Goal: Task Accomplishment & Management: Manage account settings

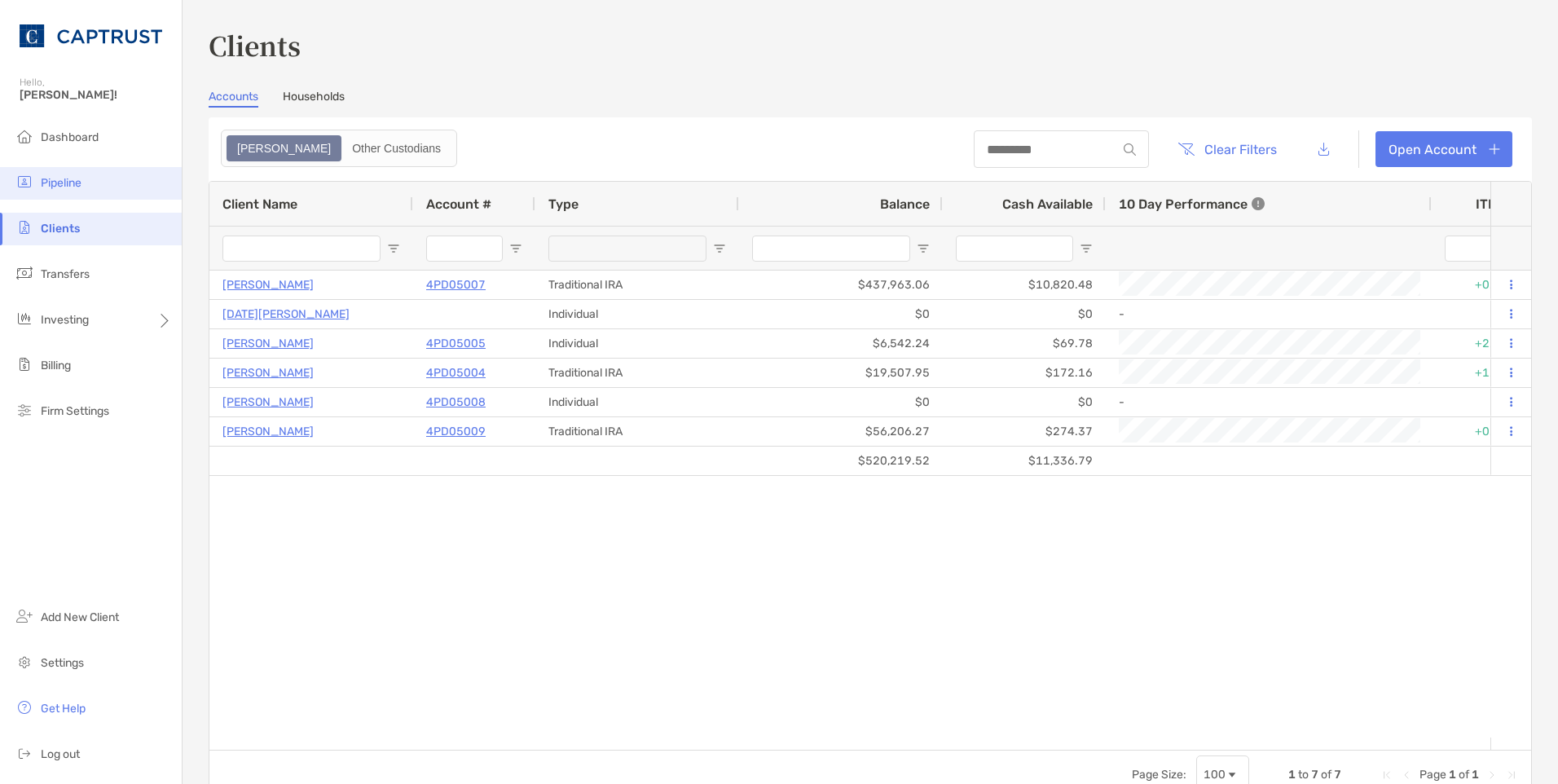
click at [73, 176] on span "Pipeline" at bounding box center [61, 183] width 41 height 14
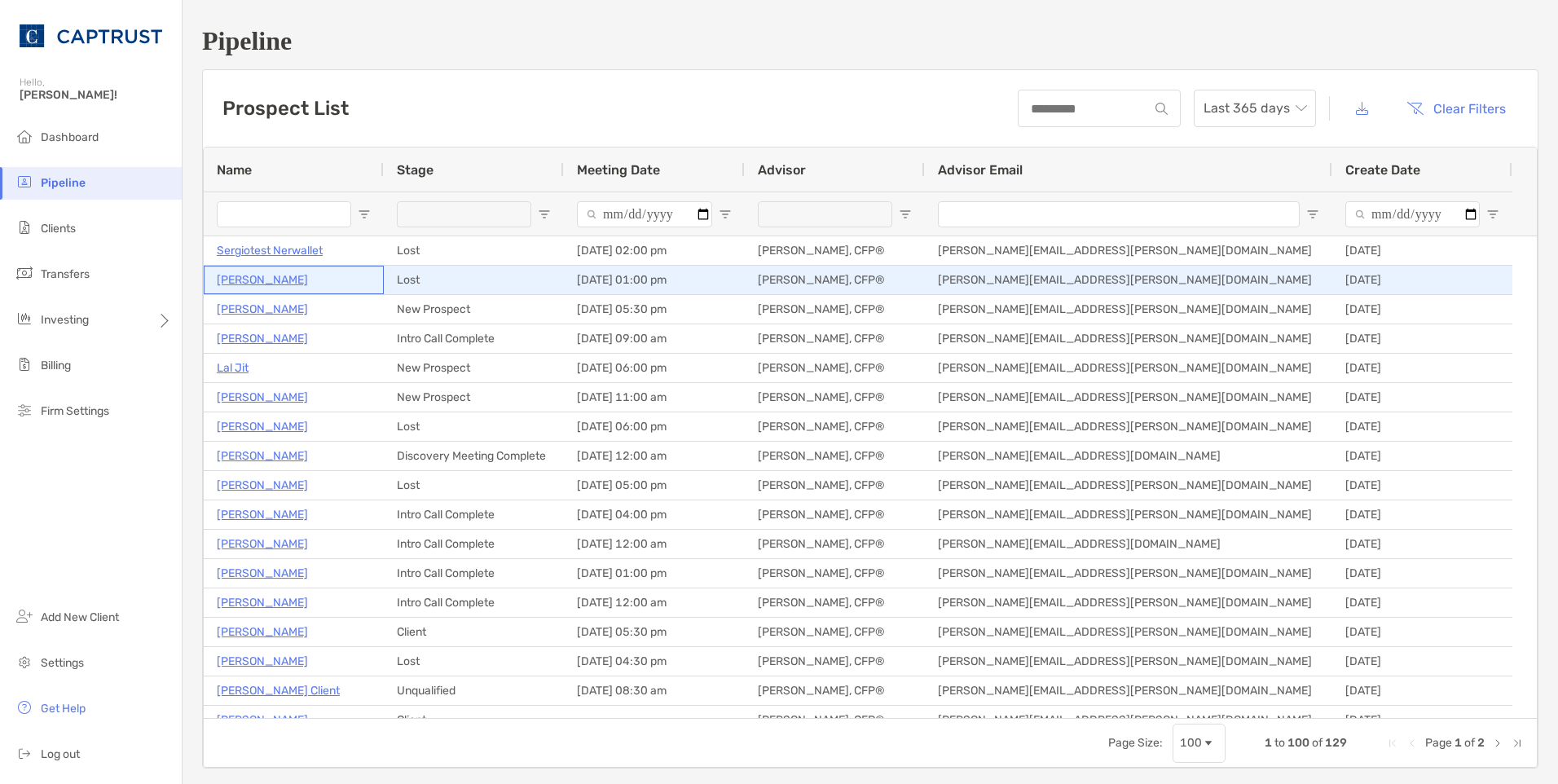
click at [275, 283] on p "Matthew Peters" at bounding box center [262, 280] width 92 height 20
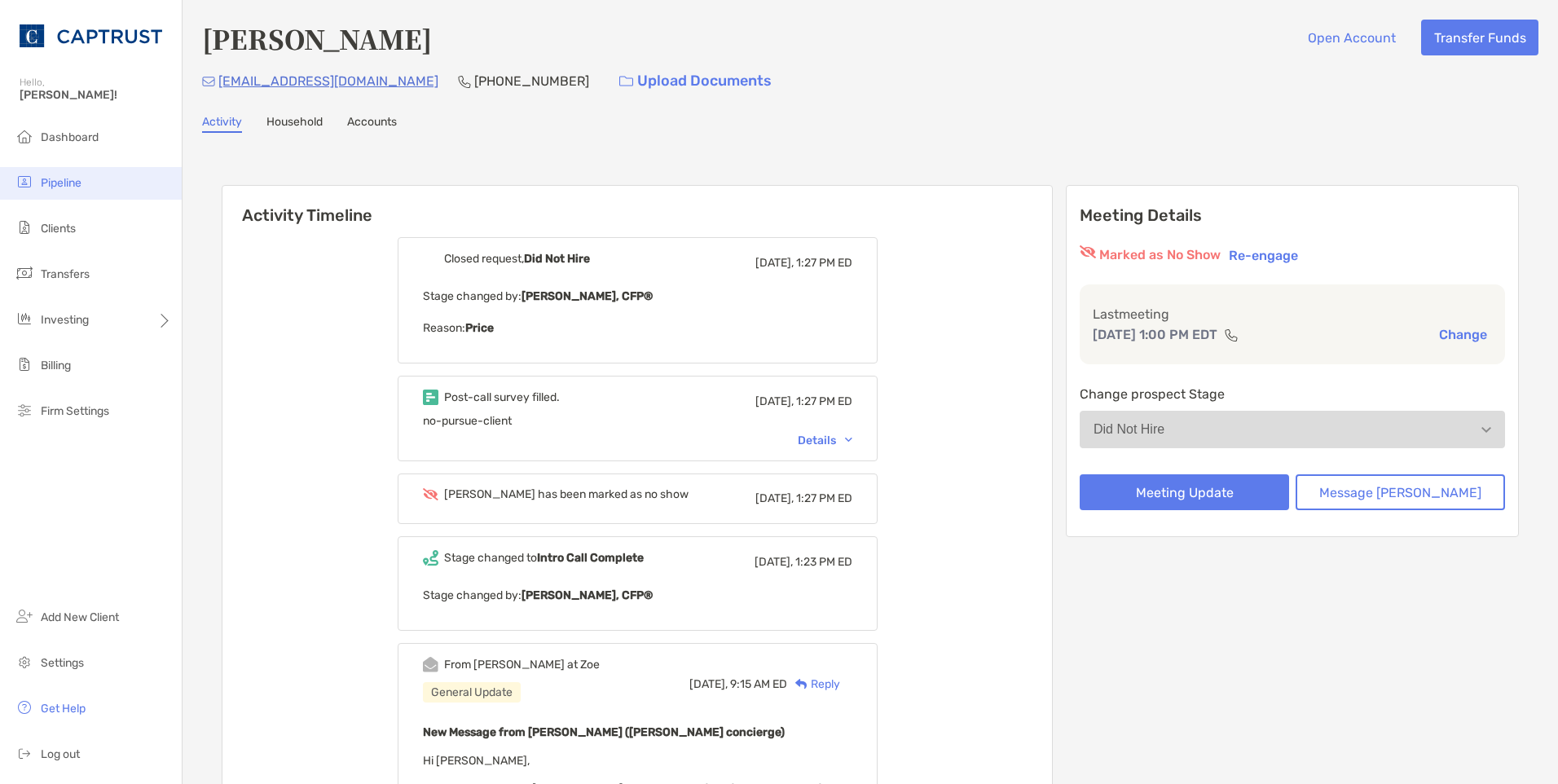
click at [71, 184] on span "Pipeline" at bounding box center [61, 183] width 41 height 14
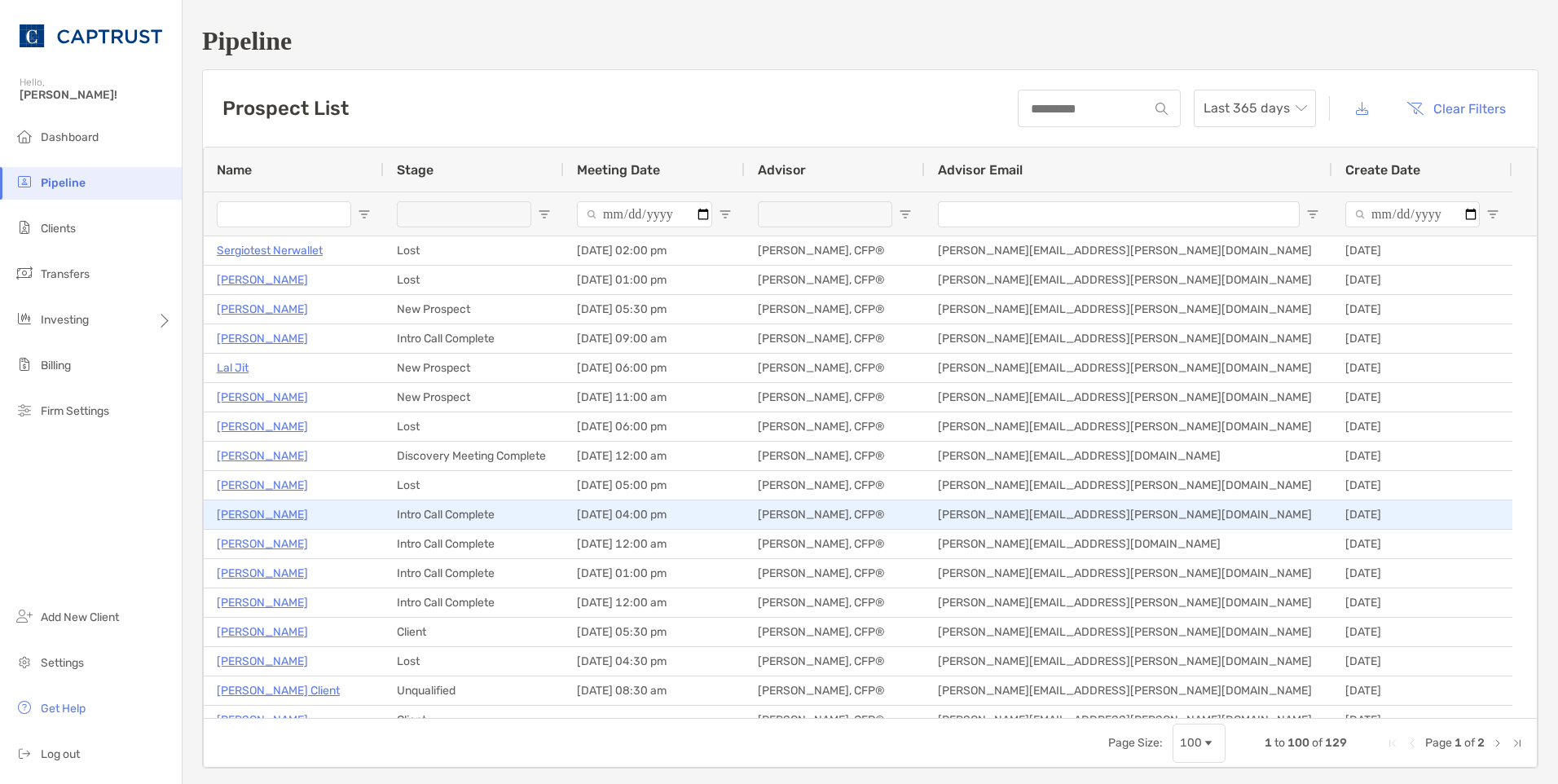
scroll to position [81, 0]
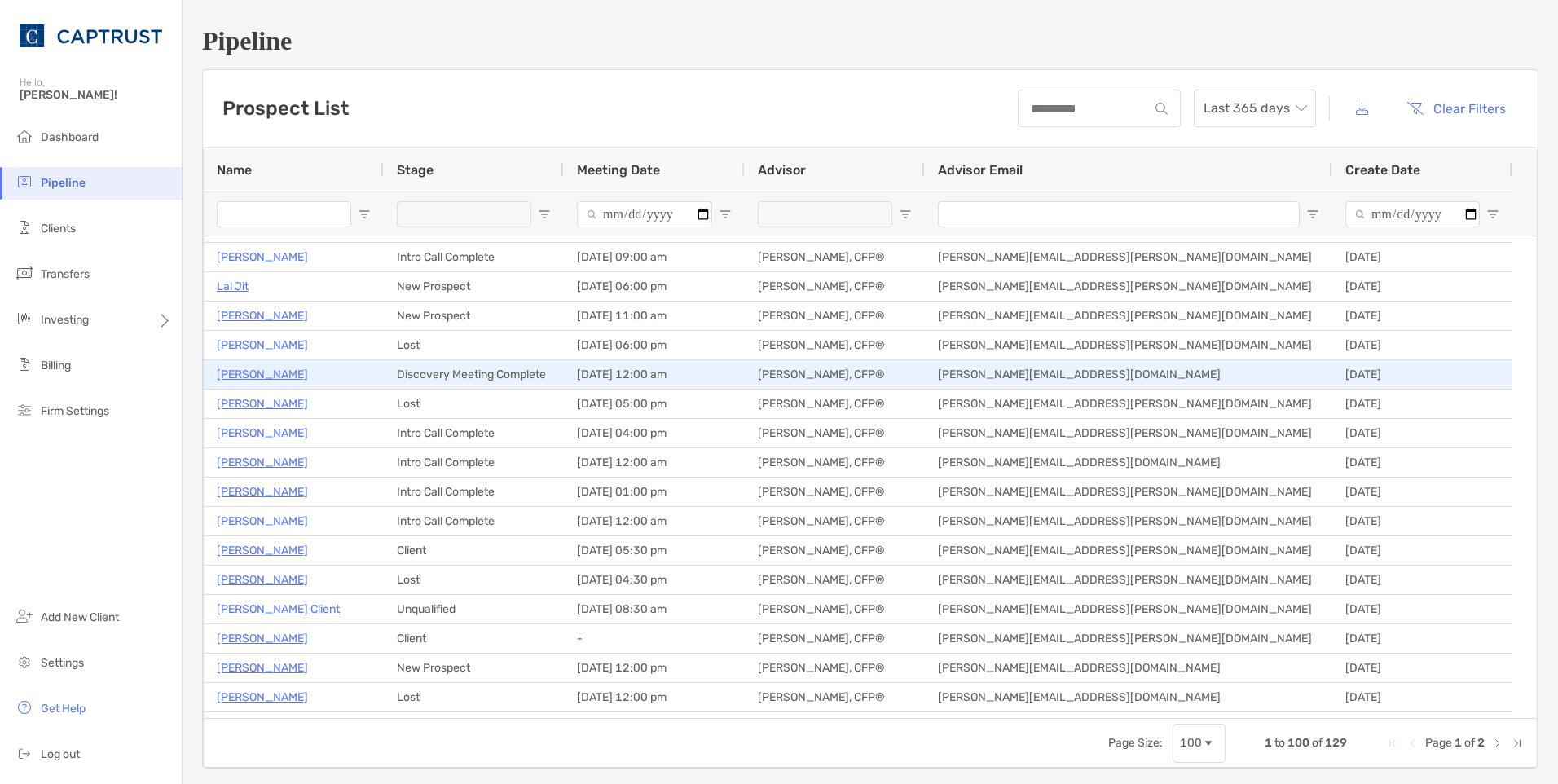
click at [252, 375] on p "[PERSON_NAME]" at bounding box center [262, 374] width 92 height 20
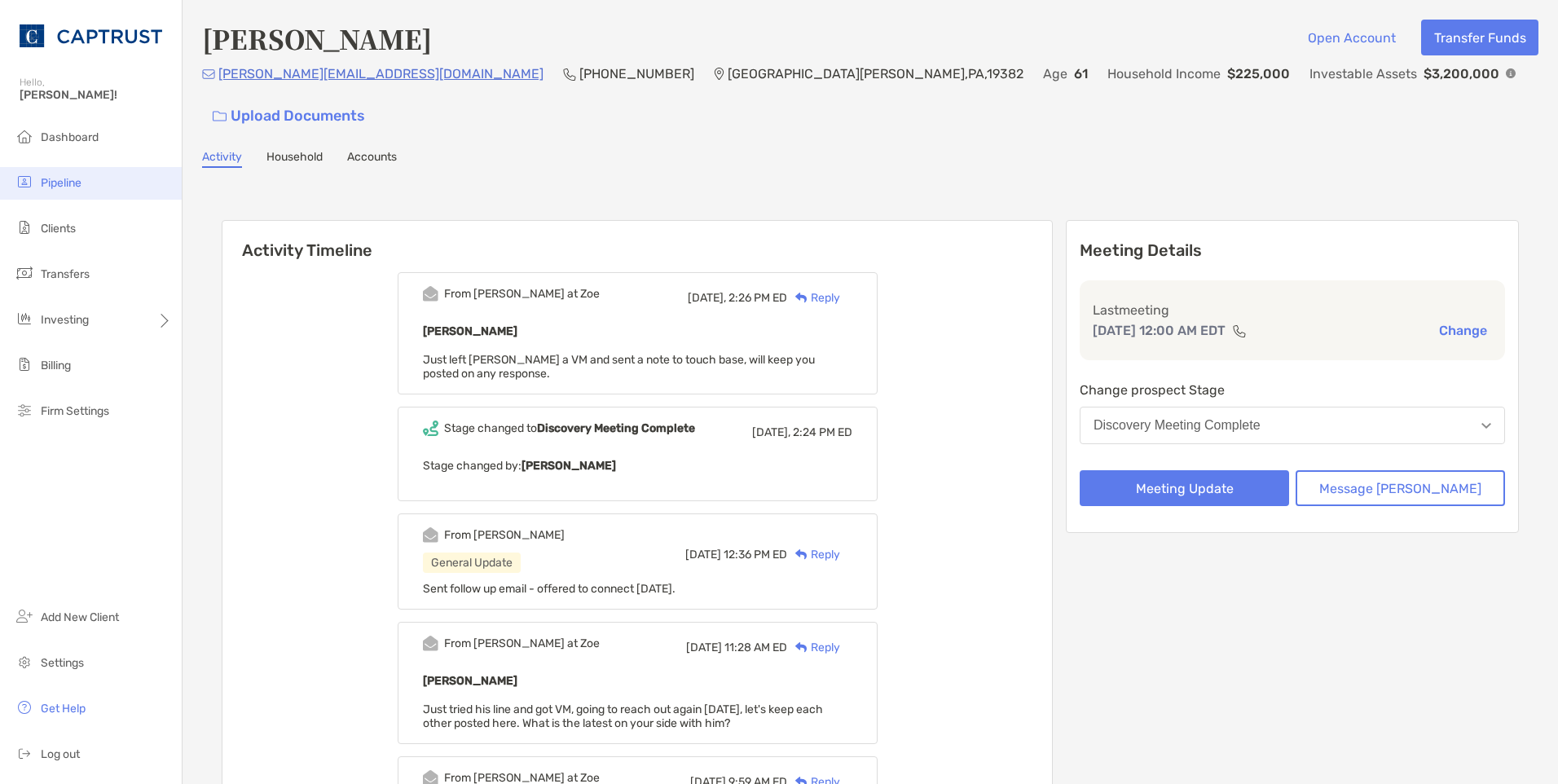
click at [66, 180] on span "Pipeline" at bounding box center [61, 183] width 41 height 14
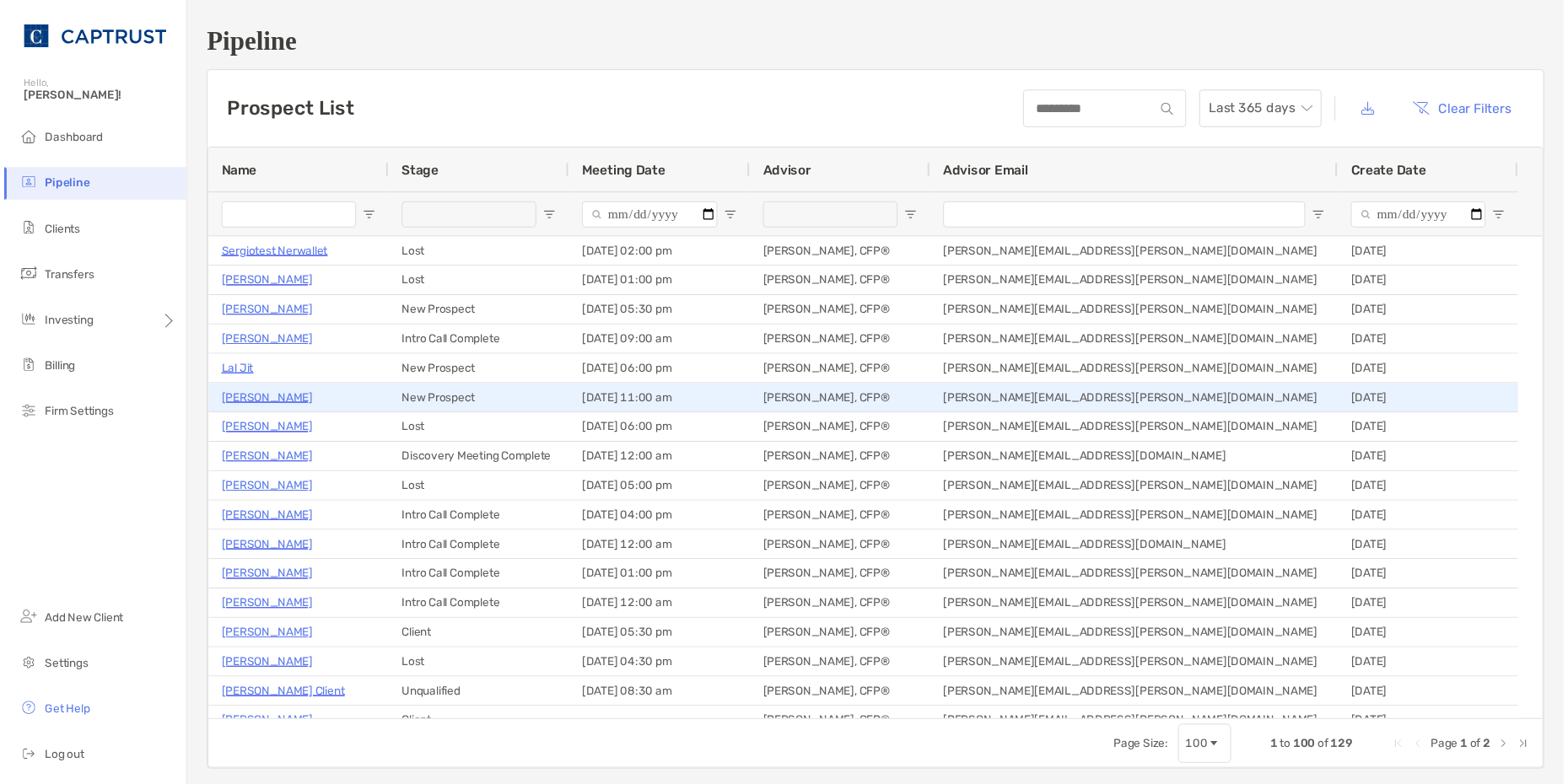
scroll to position [84, 0]
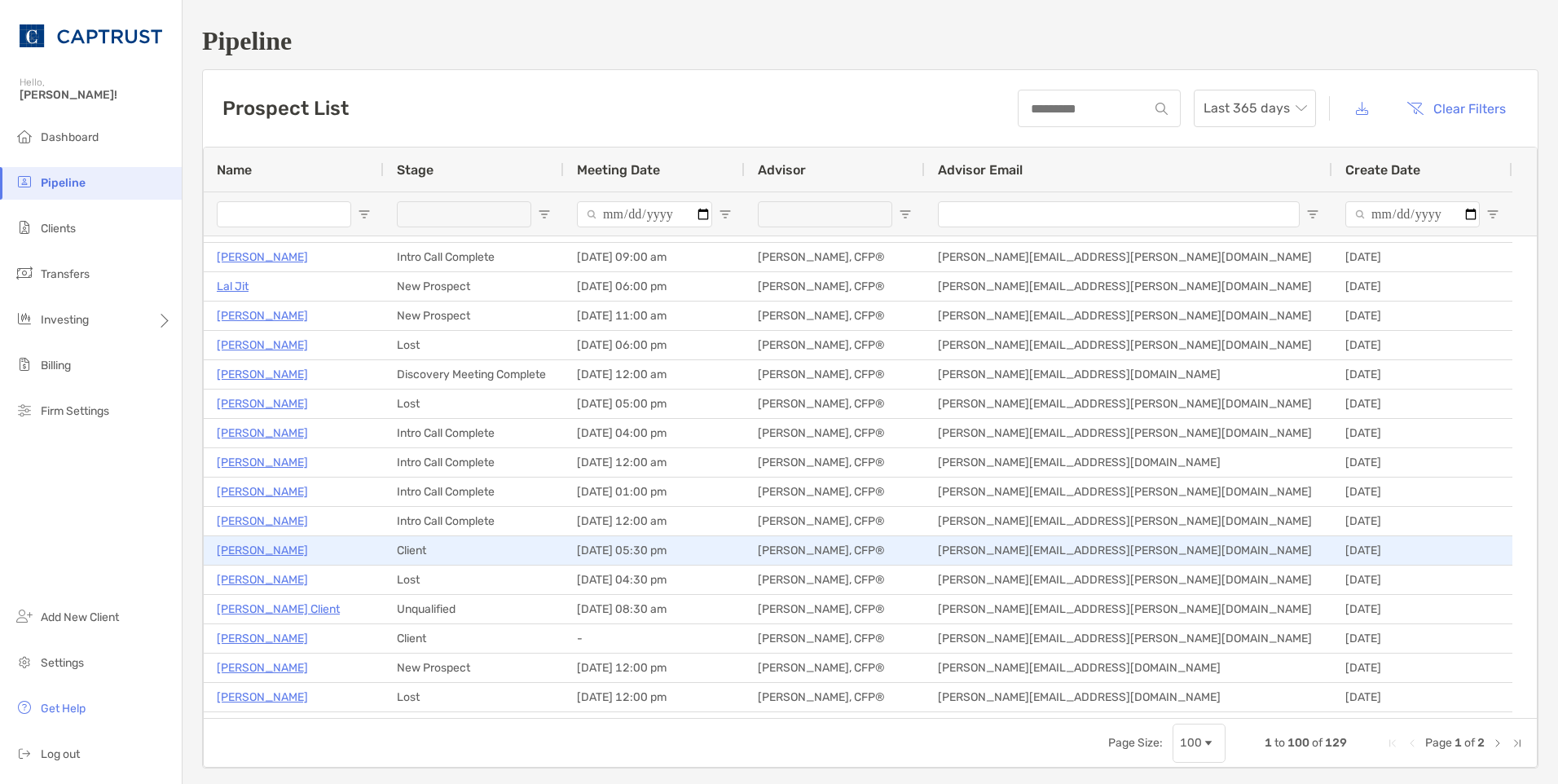
click at [254, 550] on p "[PERSON_NAME]" at bounding box center [262, 550] width 92 height 20
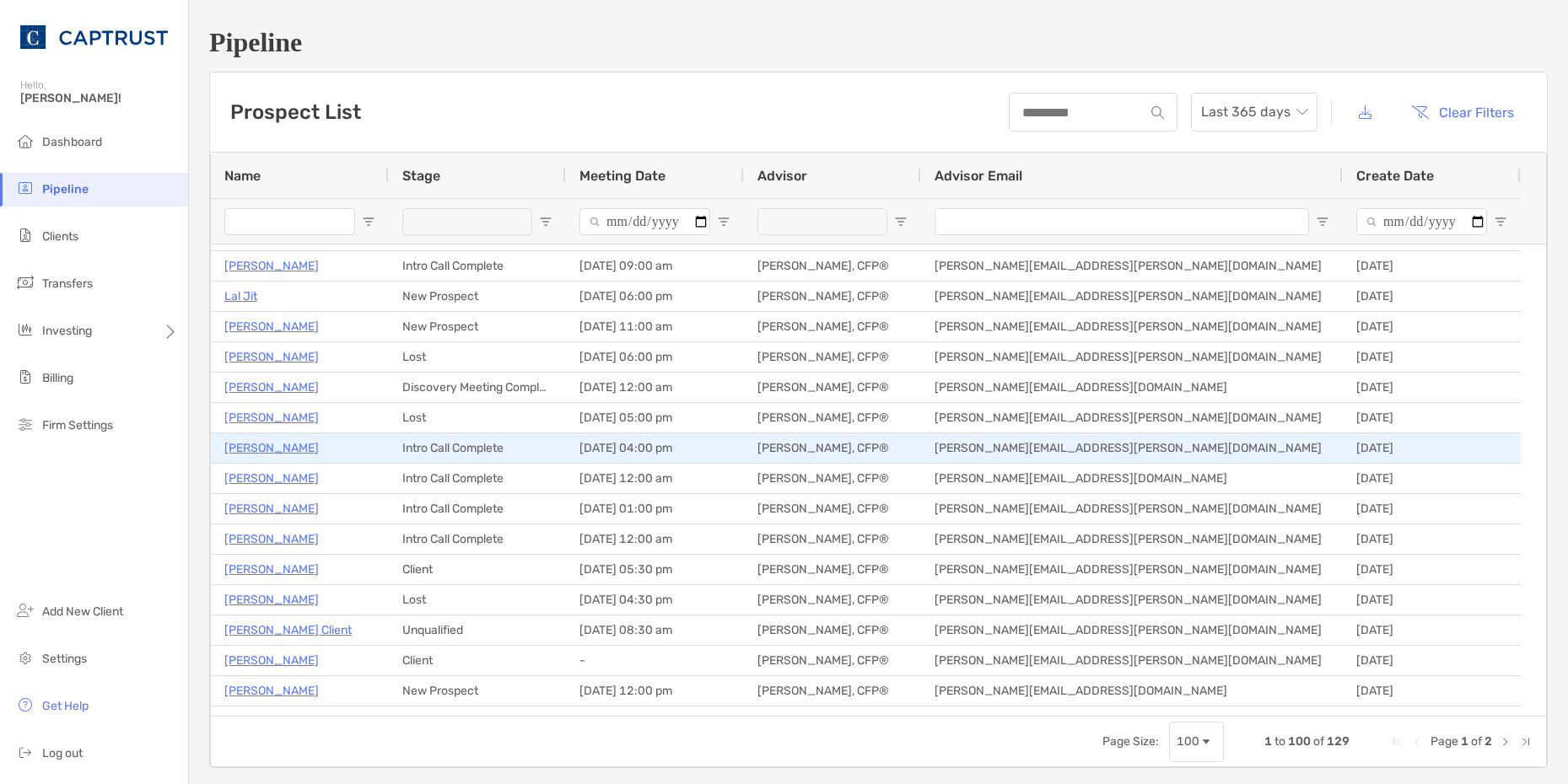
click at [264, 460] on div "[PERSON_NAME]" at bounding box center [299, 448] width 151 height 28
click at [267, 444] on p "Signe Conway" at bounding box center [271, 448] width 95 height 21
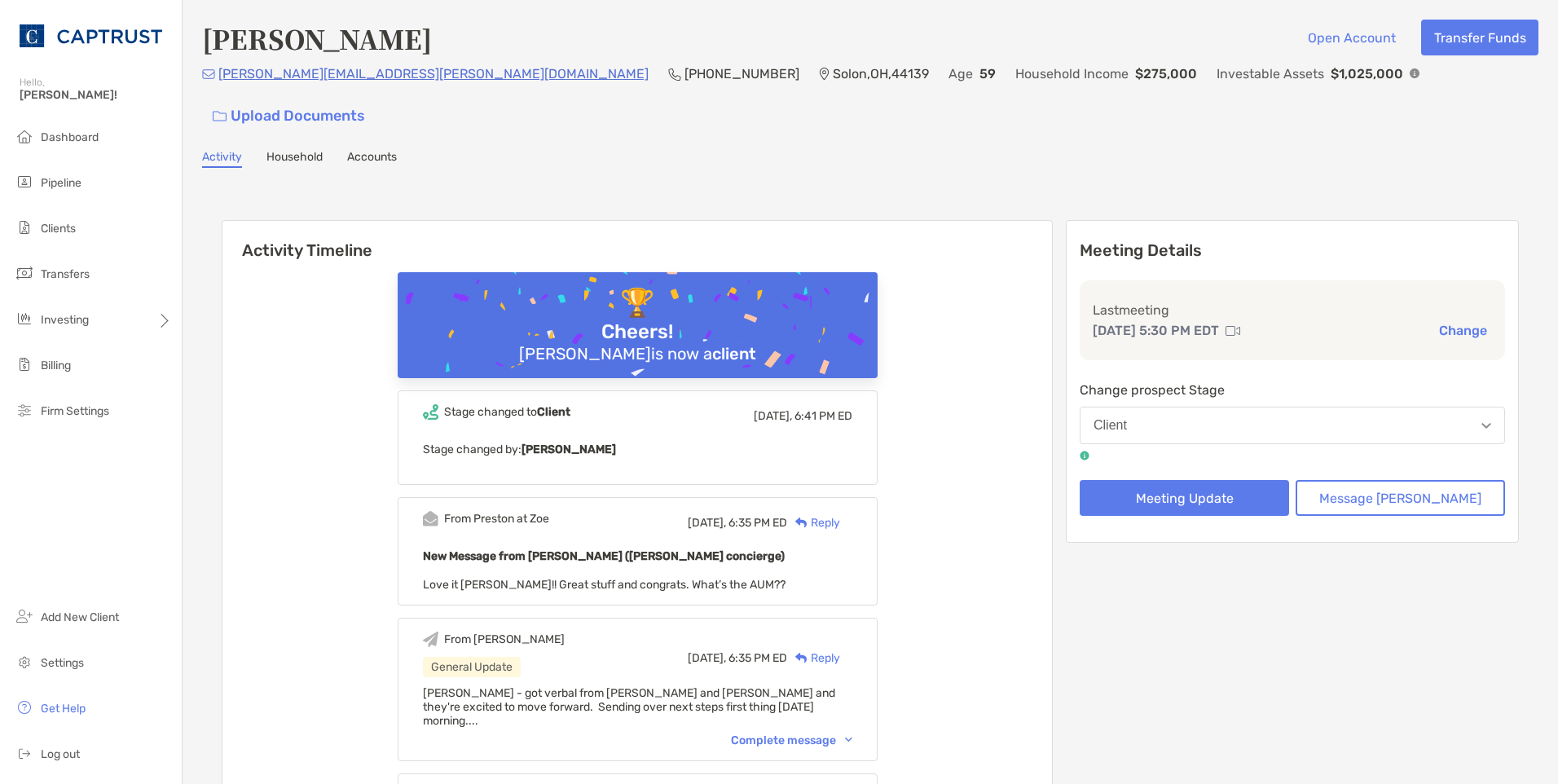
click at [1276, 407] on button "Client" at bounding box center [1293, 425] width 425 height 38
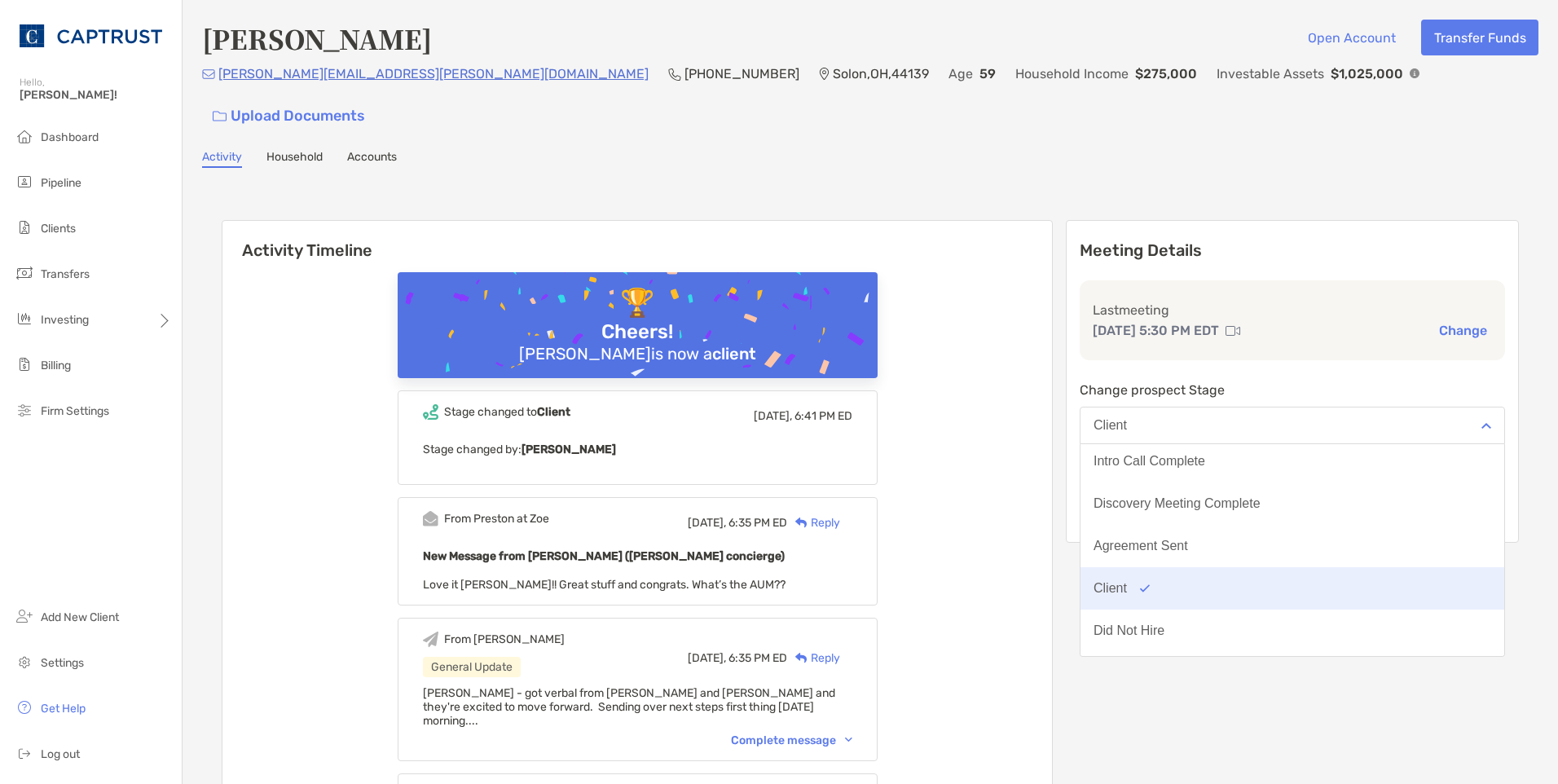
scroll to position [45, 0]
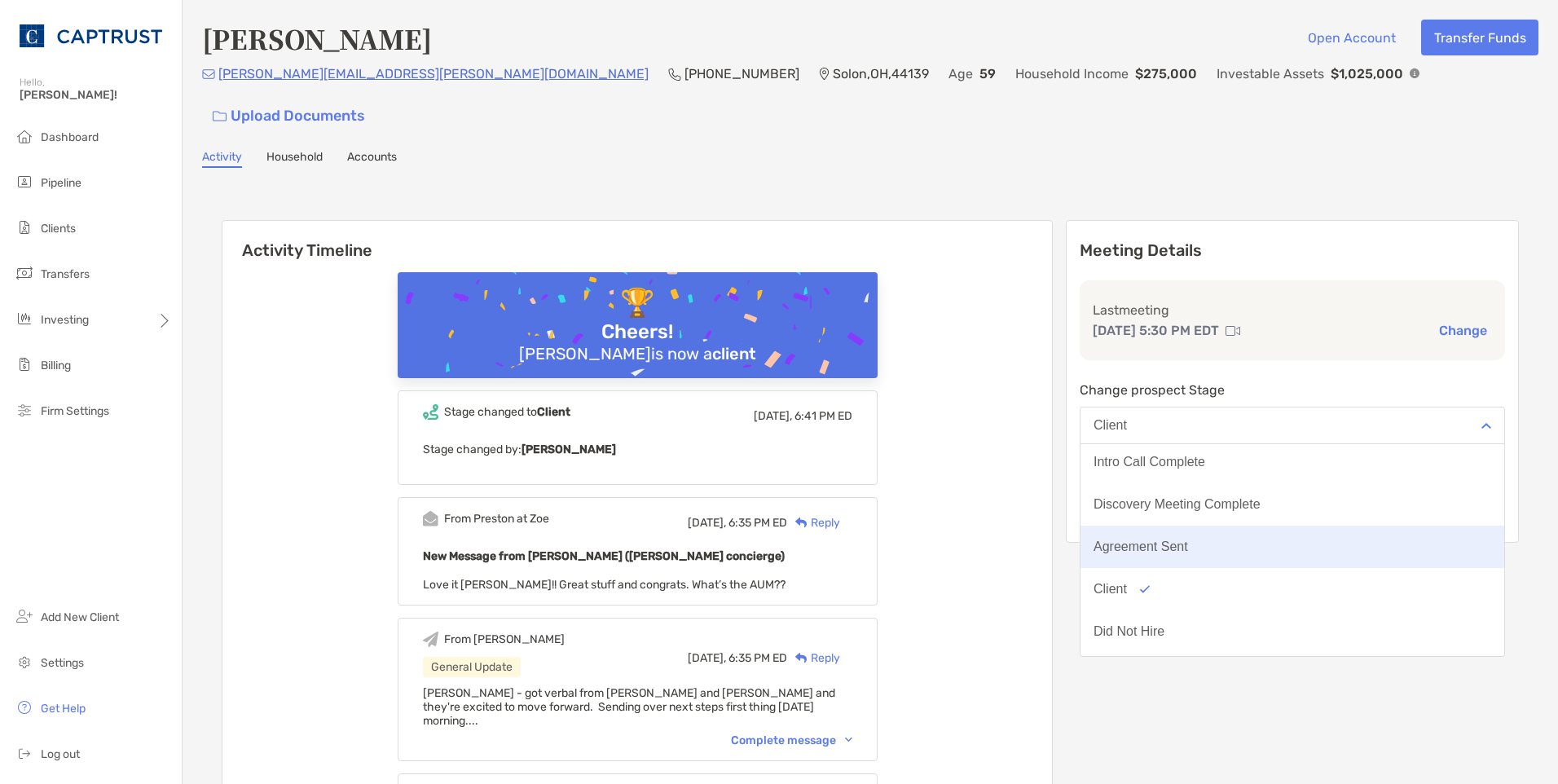
click at [1189, 539] on div "Agreement Sent" at bounding box center [1141, 546] width 95 height 14
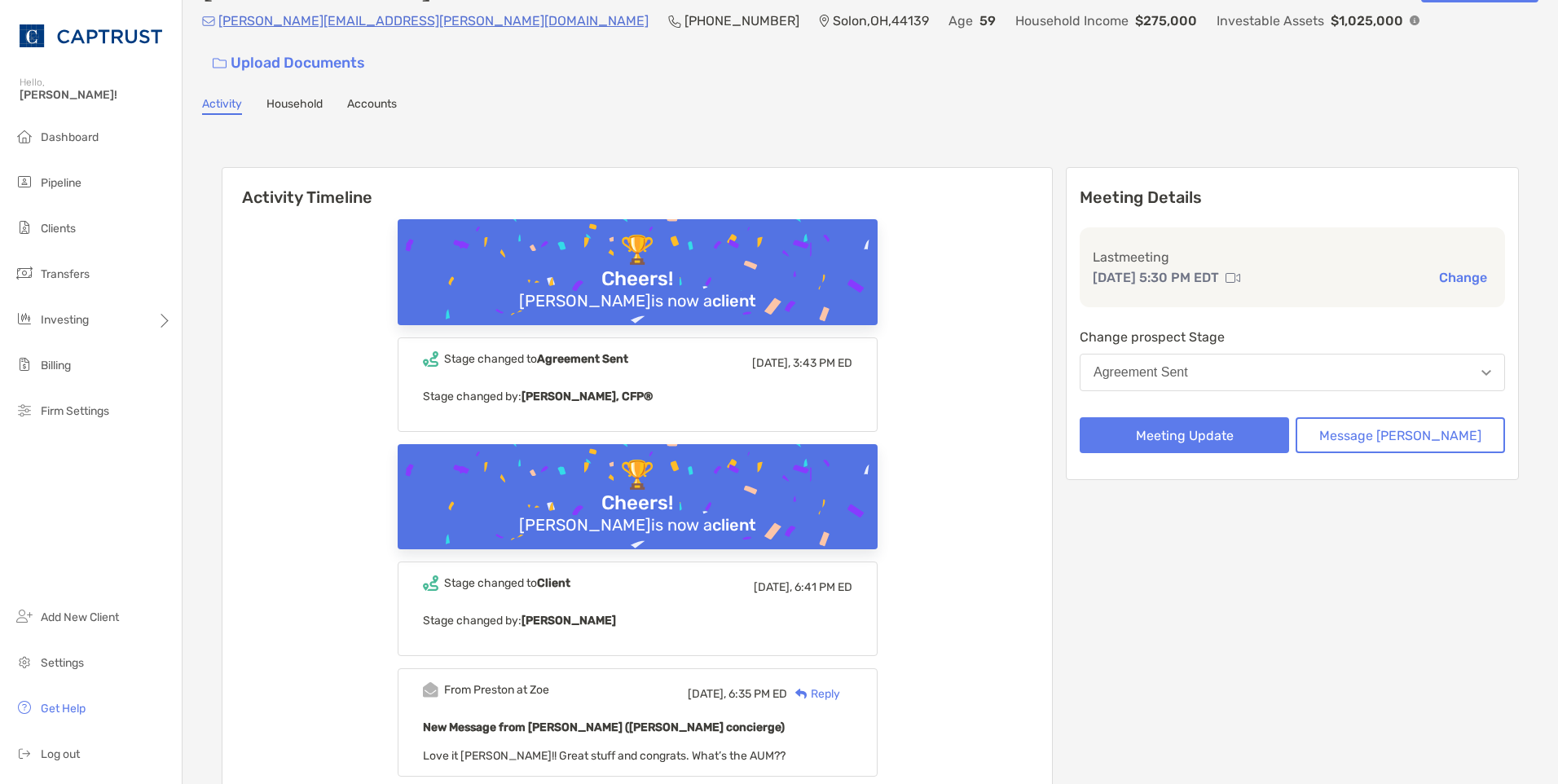
scroll to position [81, 0]
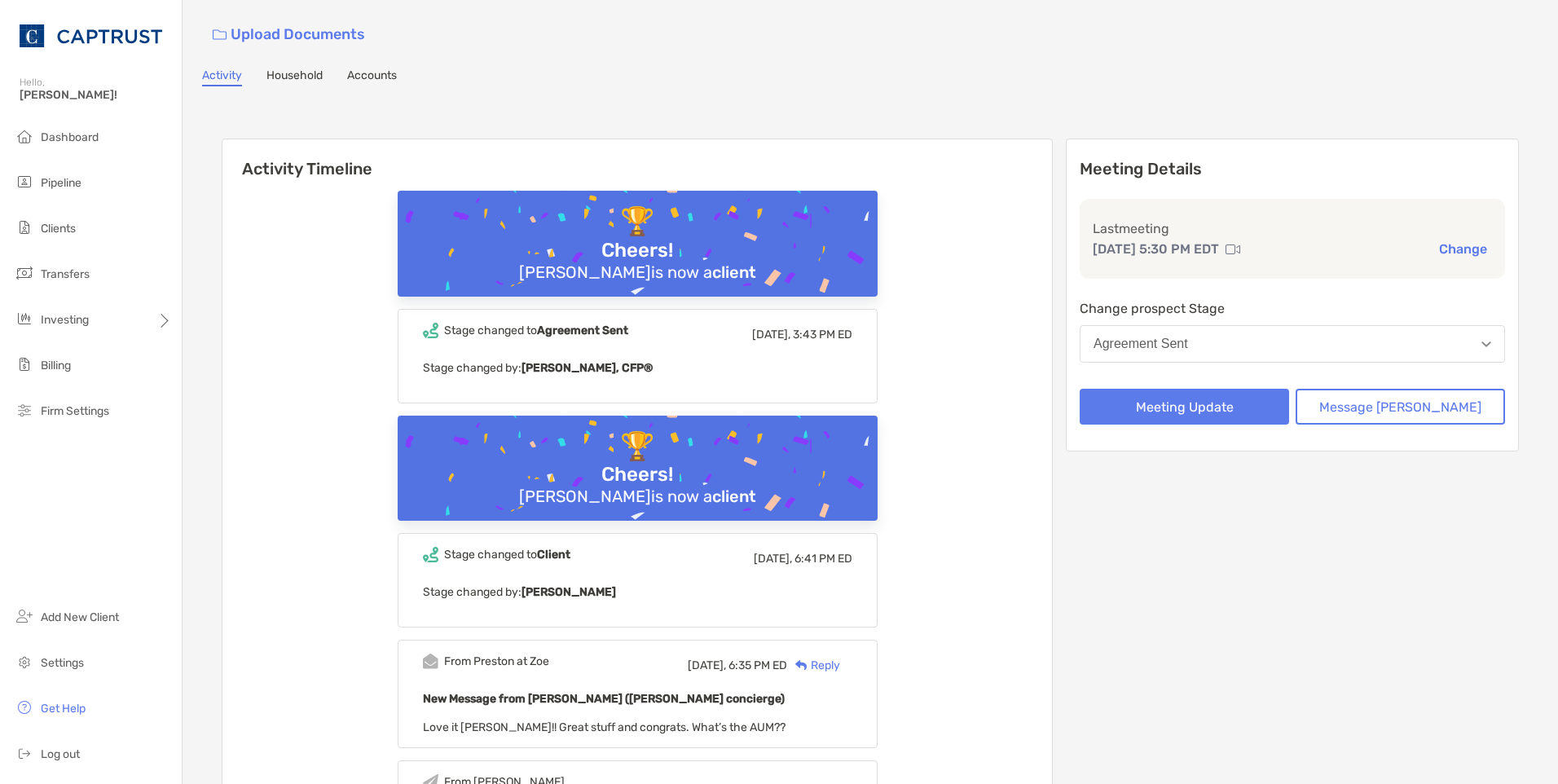
click at [1301, 325] on button "Agreement Sent" at bounding box center [1293, 343] width 425 height 38
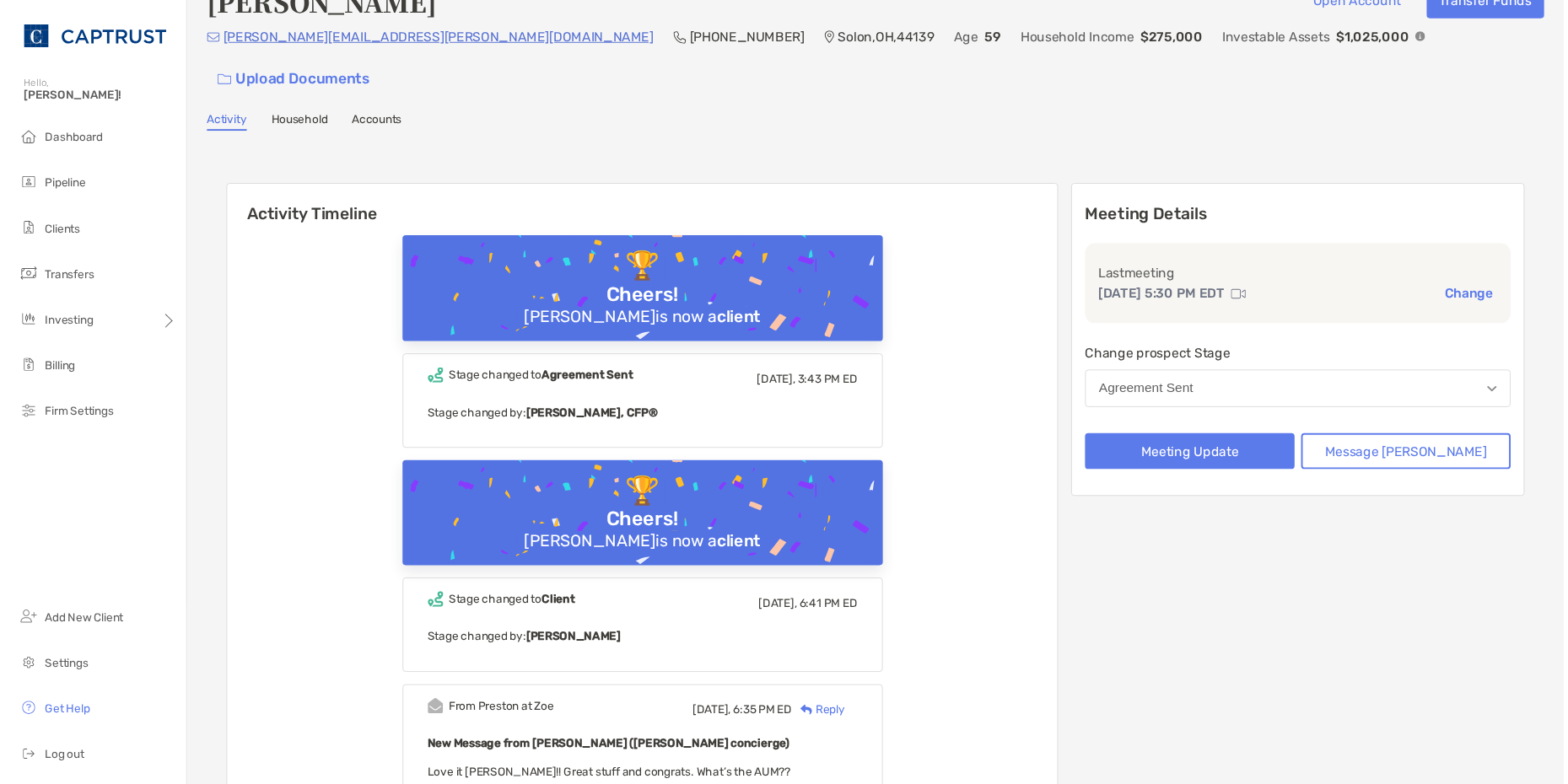
scroll to position [0, 0]
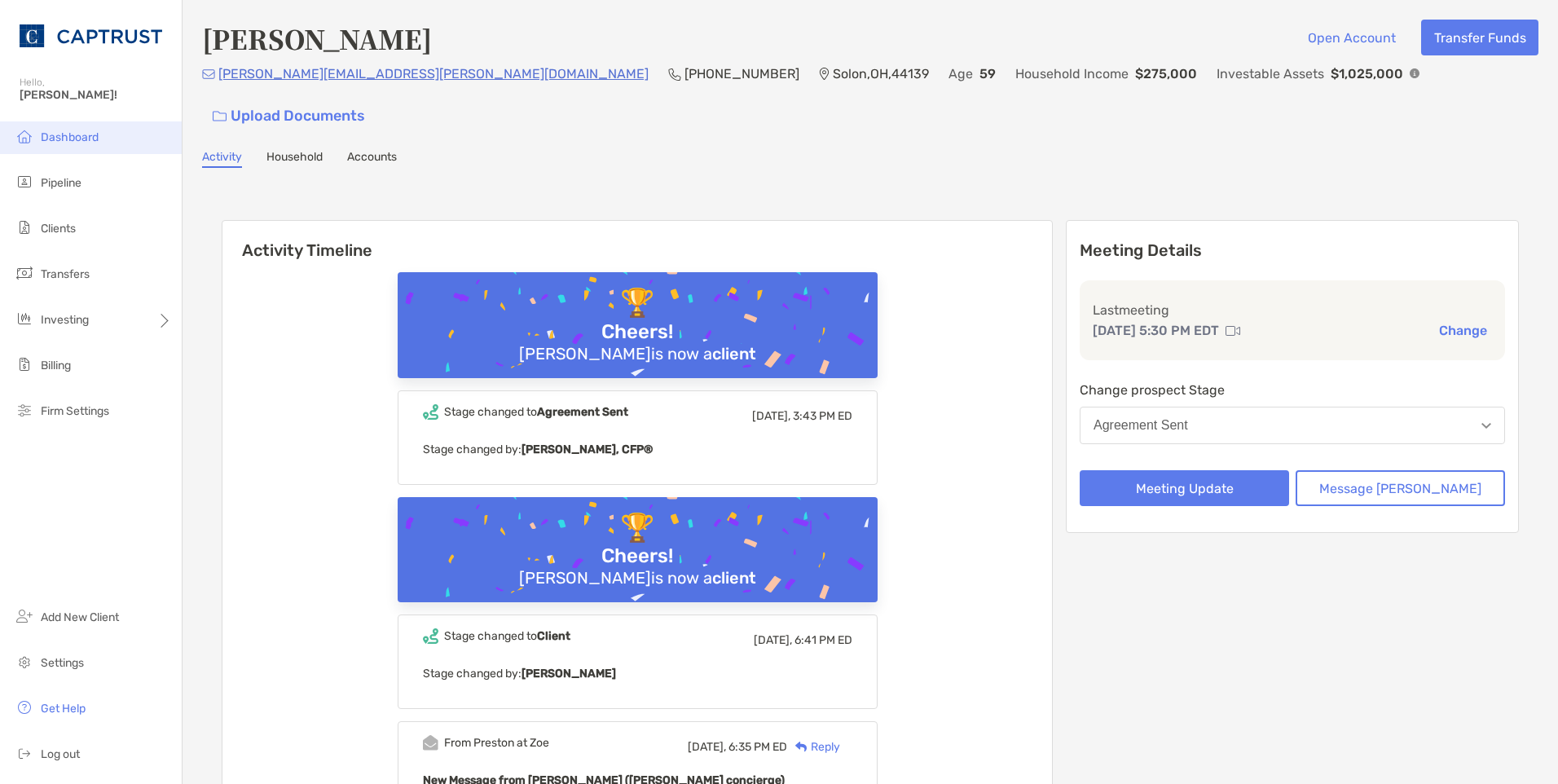
click at [63, 138] on span "Dashboard" at bounding box center [69, 137] width 58 height 14
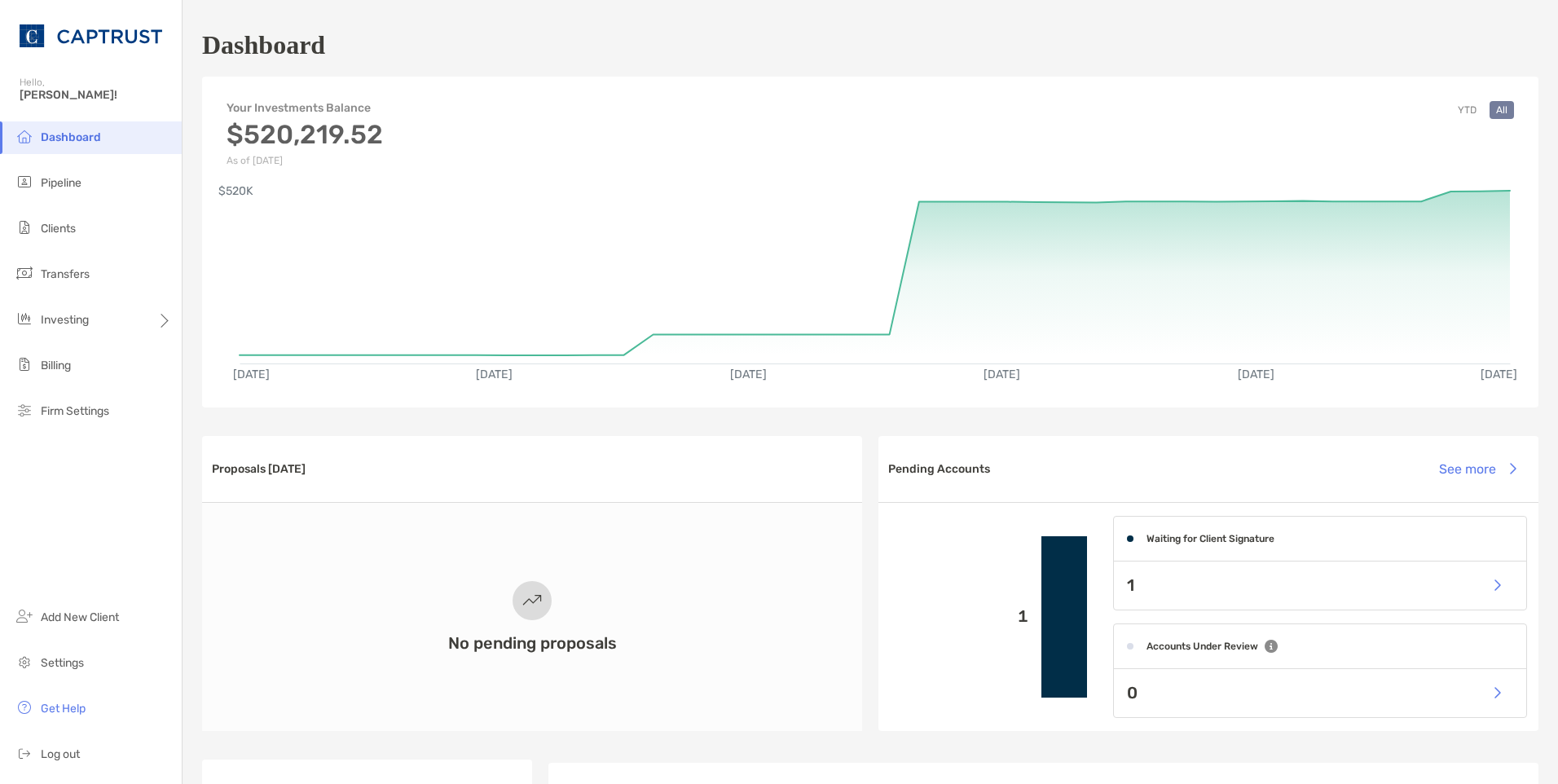
drag, startPoint x: 1448, startPoint y: 578, endPoint x: 1480, endPoint y: 586, distance: 33.0
click at [1448, 579] on div "1" at bounding box center [1321, 585] width 413 height 48
click at [1489, 587] on button "button" at bounding box center [1496, 585] width 34 height 35
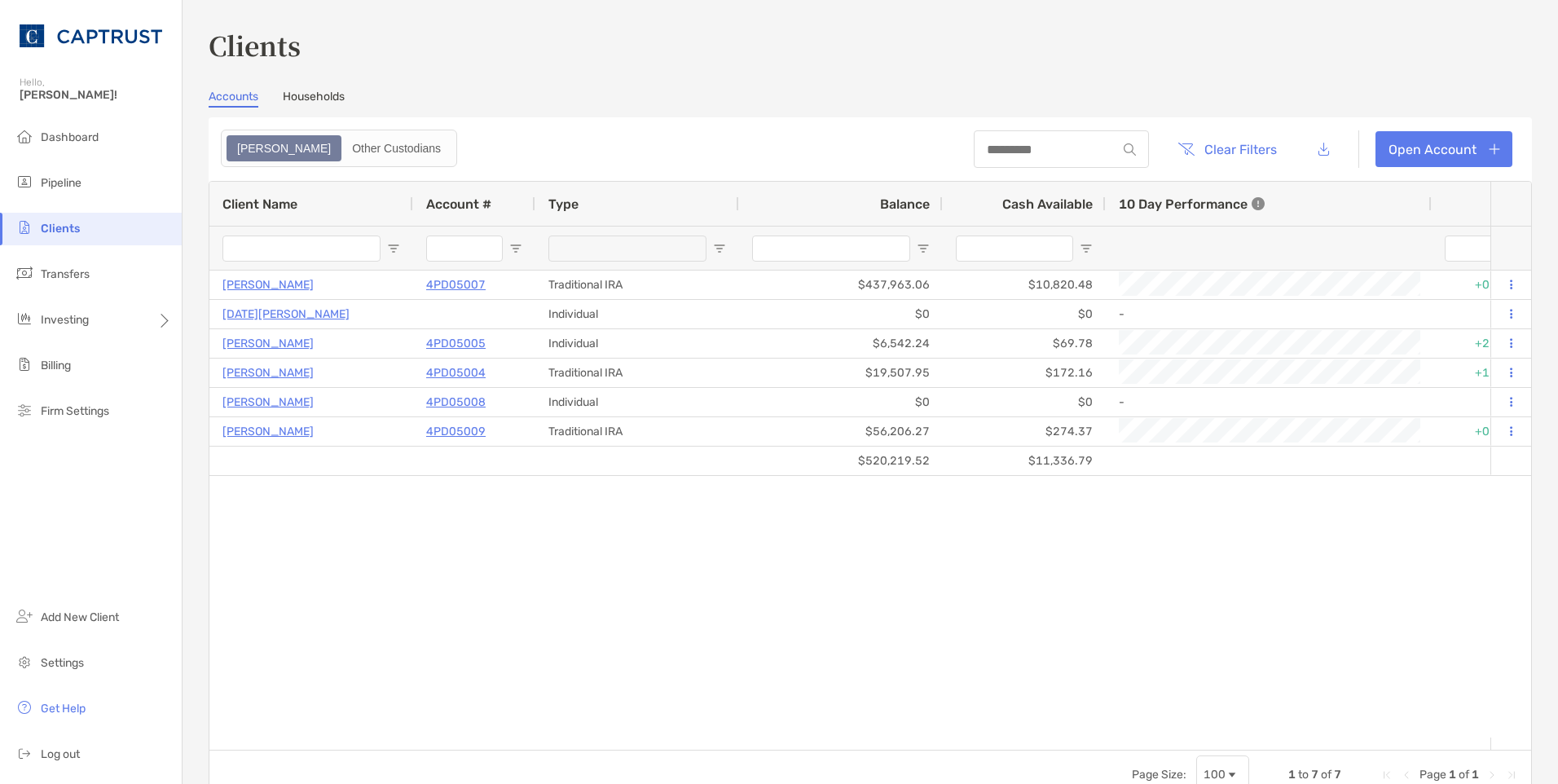
type input "*********"
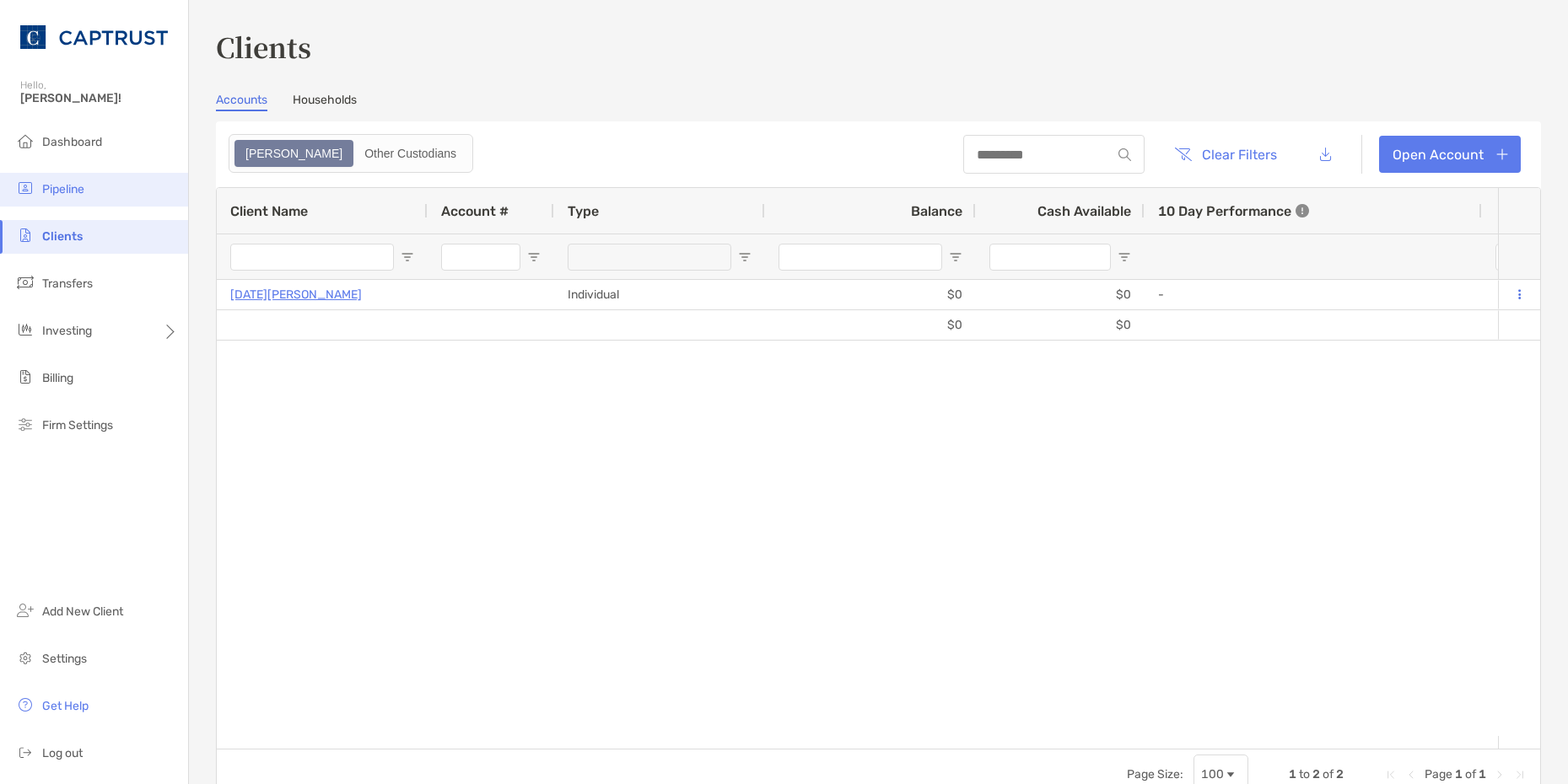
click at [88, 188] on li "Pipeline" at bounding box center [94, 190] width 188 height 34
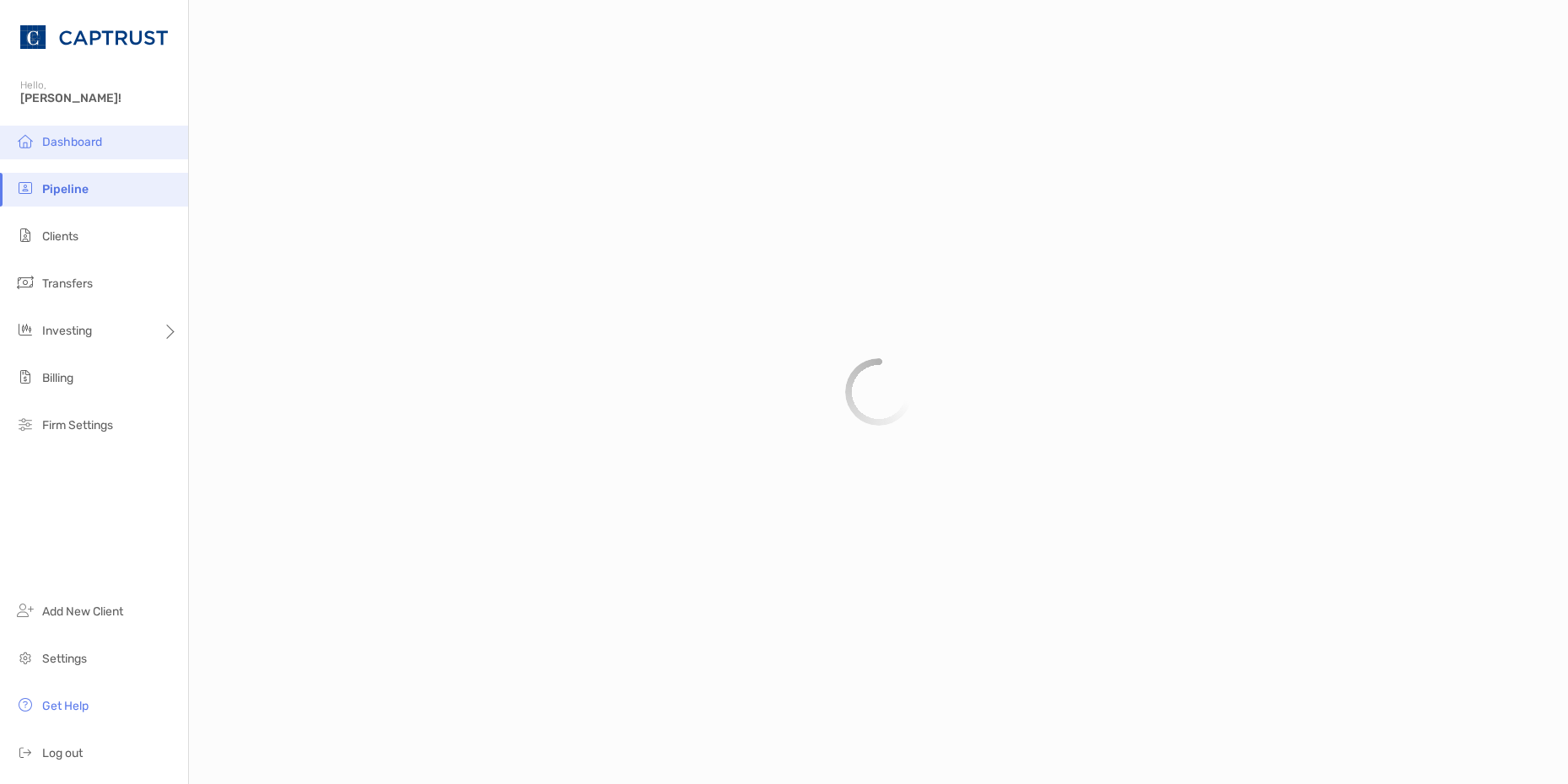
click at [95, 138] on span "Dashboard" at bounding box center [72, 142] width 60 height 14
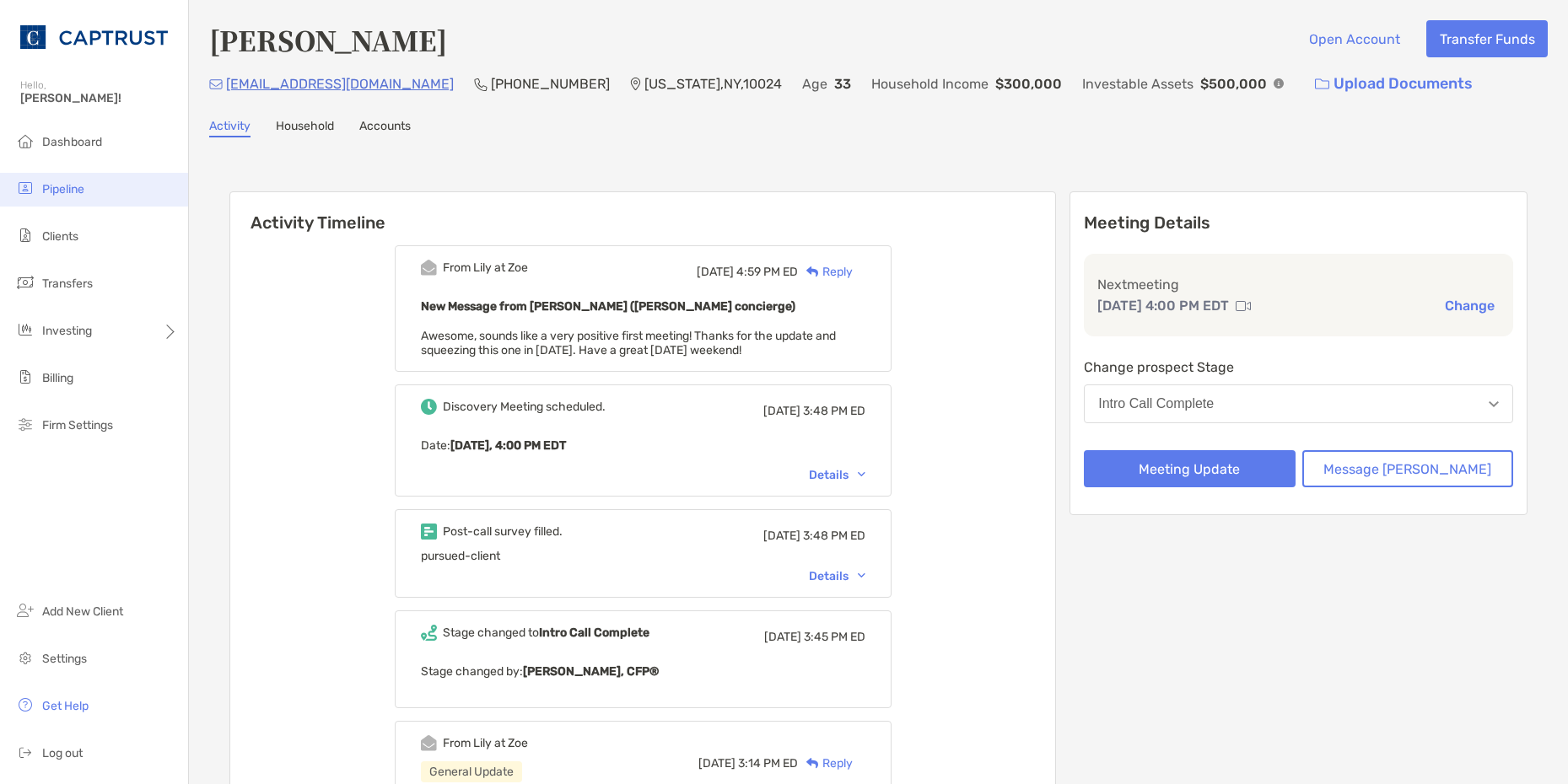
click at [96, 197] on li "Pipeline" at bounding box center [94, 190] width 188 height 34
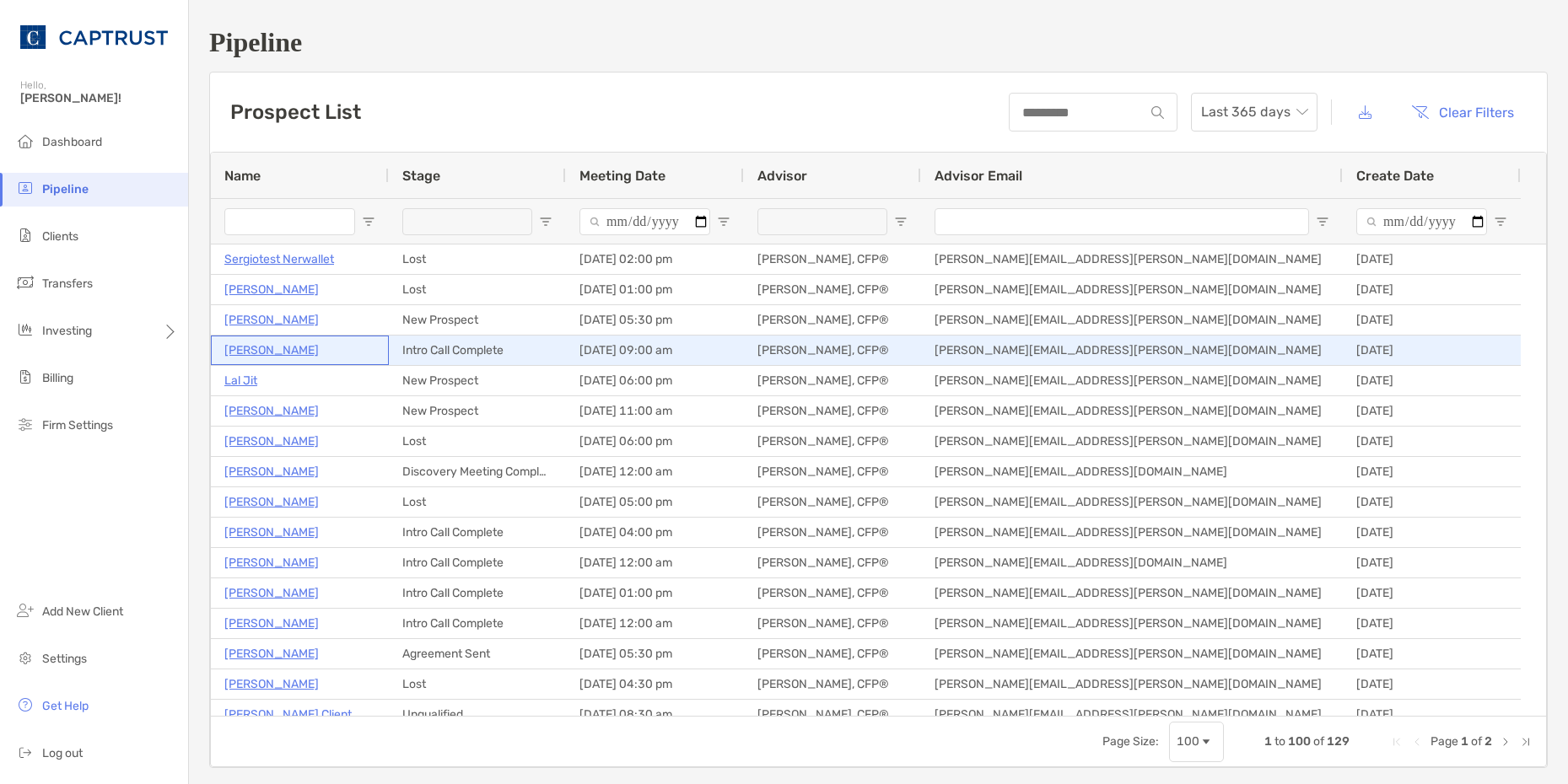
click at [277, 351] on p "Wade Lafranca" at bounding box center [271, 350] width 95 height 21
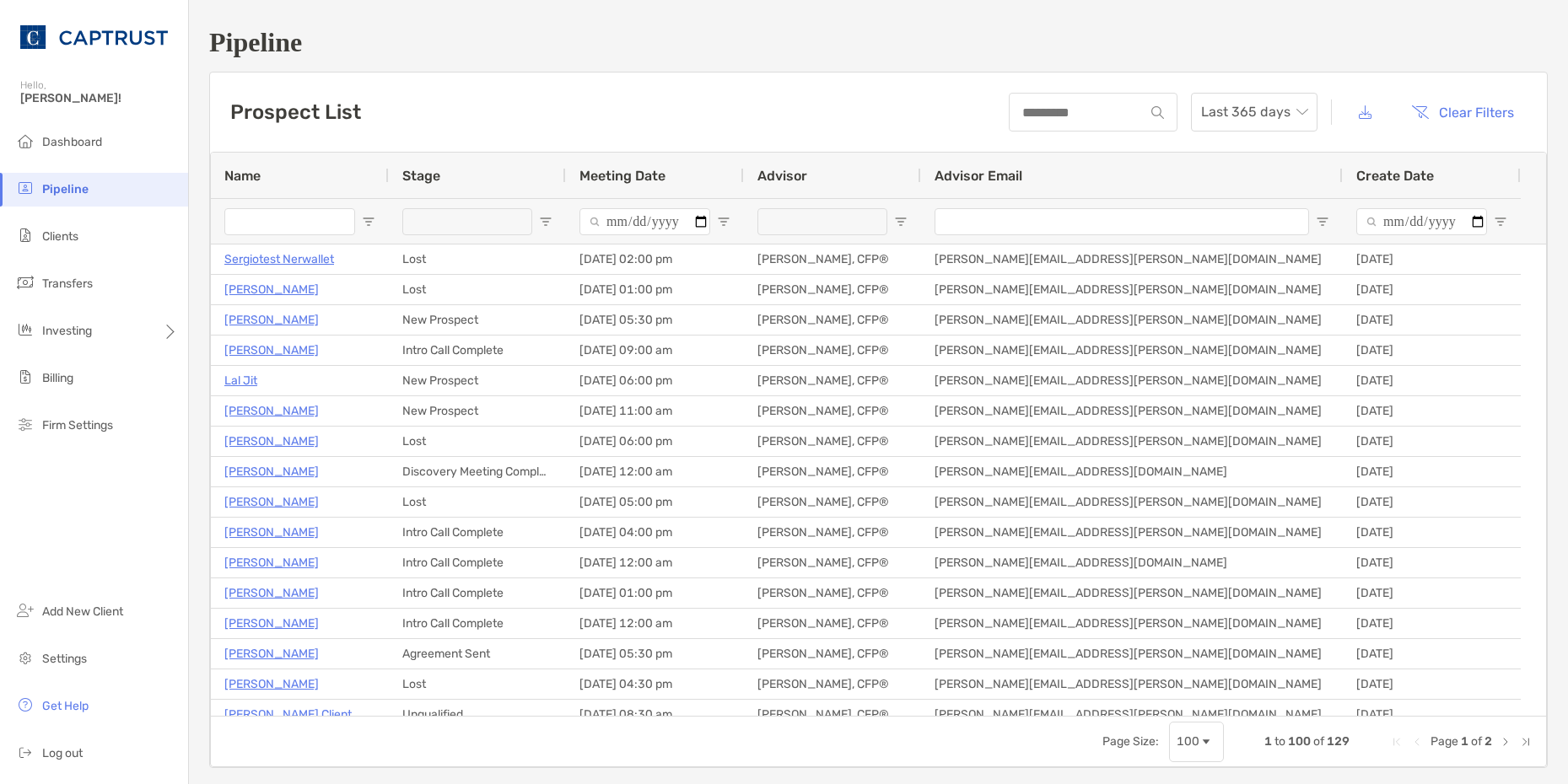
click at [274, 214] on input "Name Filter Input" at bounding box center [289, 221] width 131 height 27
type input "*****"
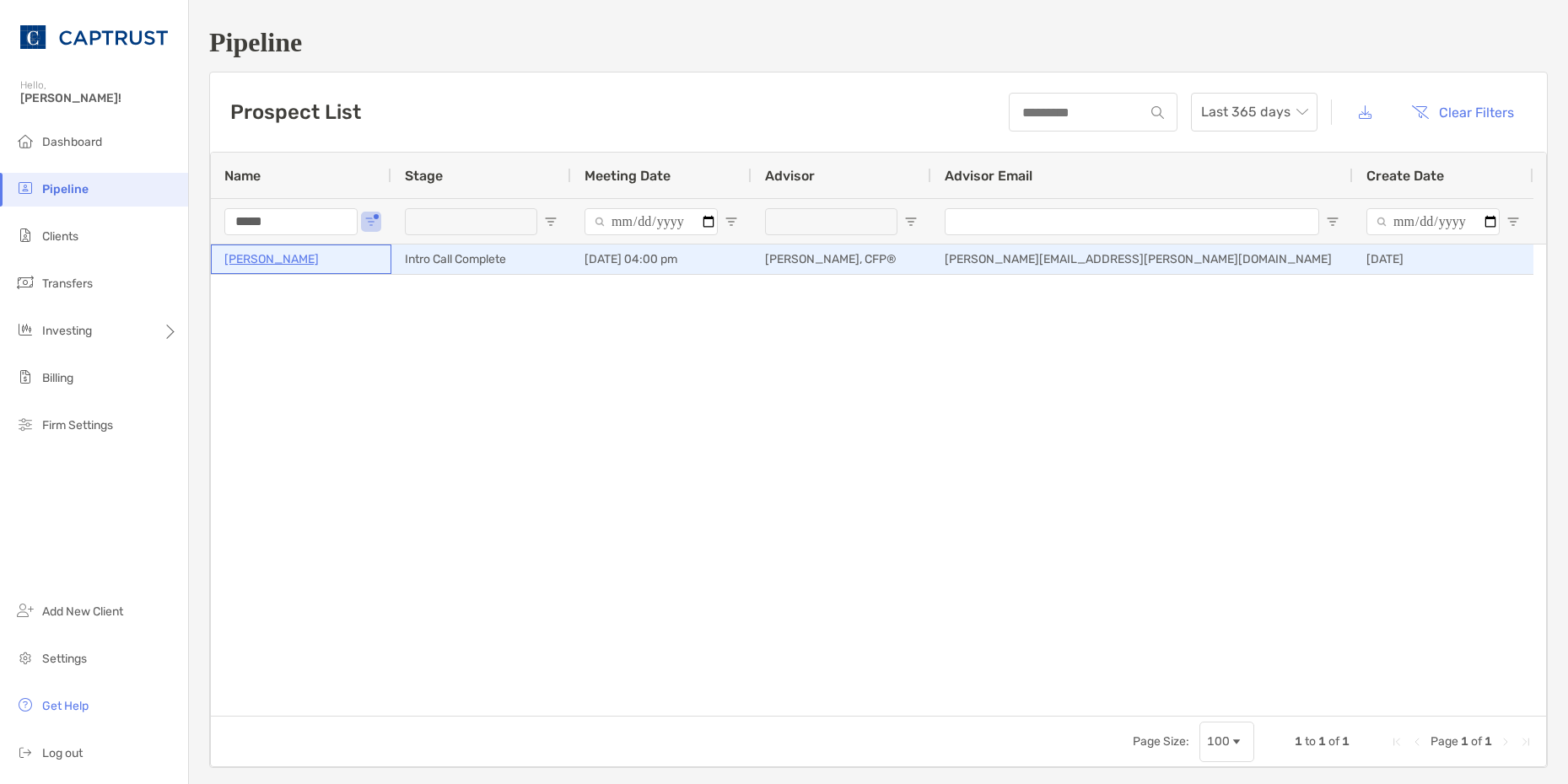
click at [242, 262] on p "[PERSON_NAME]" at bounding box center [271, 258] width 95 height 21
